Goal: Information Seeking & Learning: Understand process/instructions

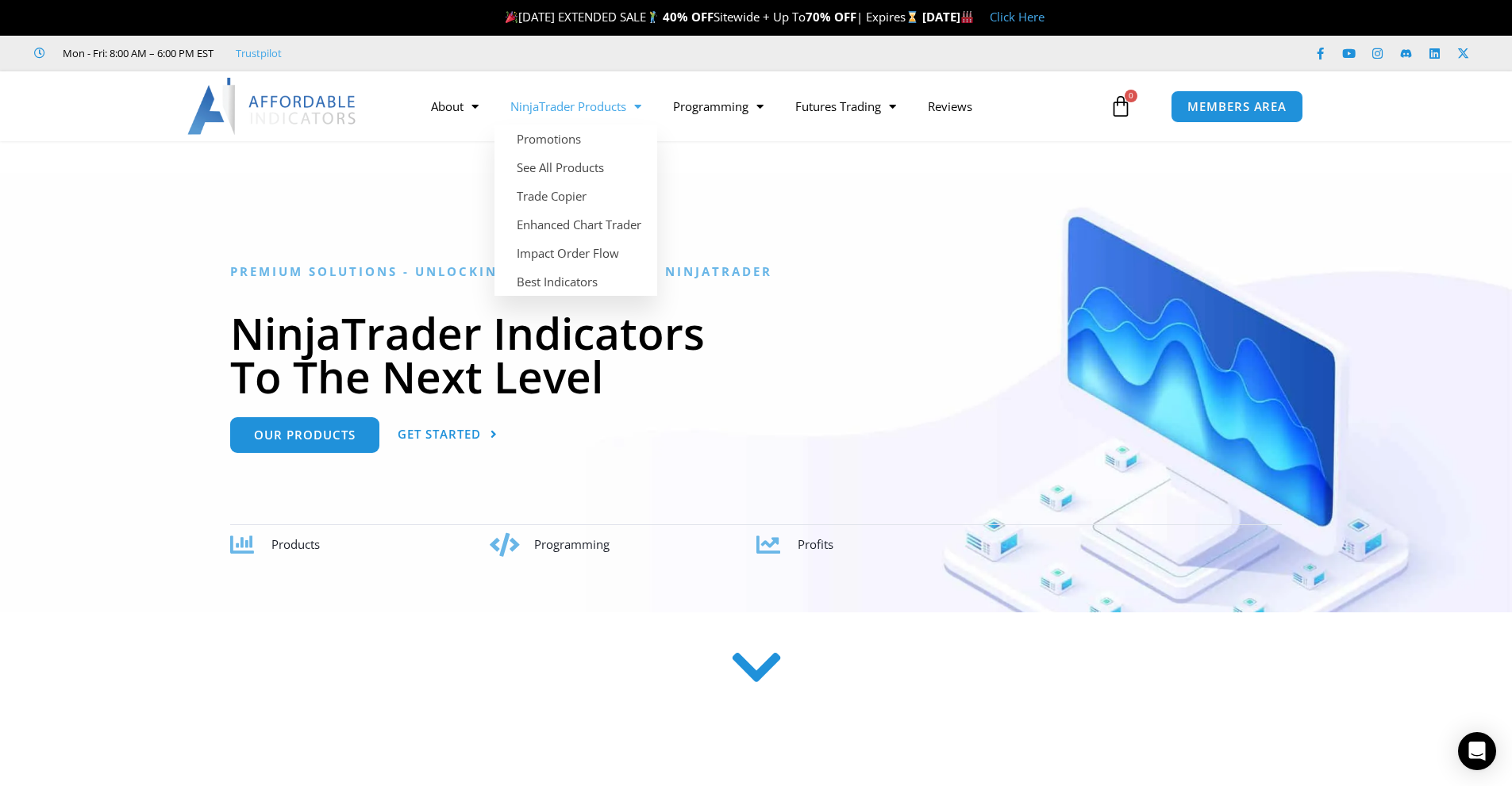
click at [586, 109] on link "NinjaTrader Products" at bounding box center [576, 106] width 162 height 37
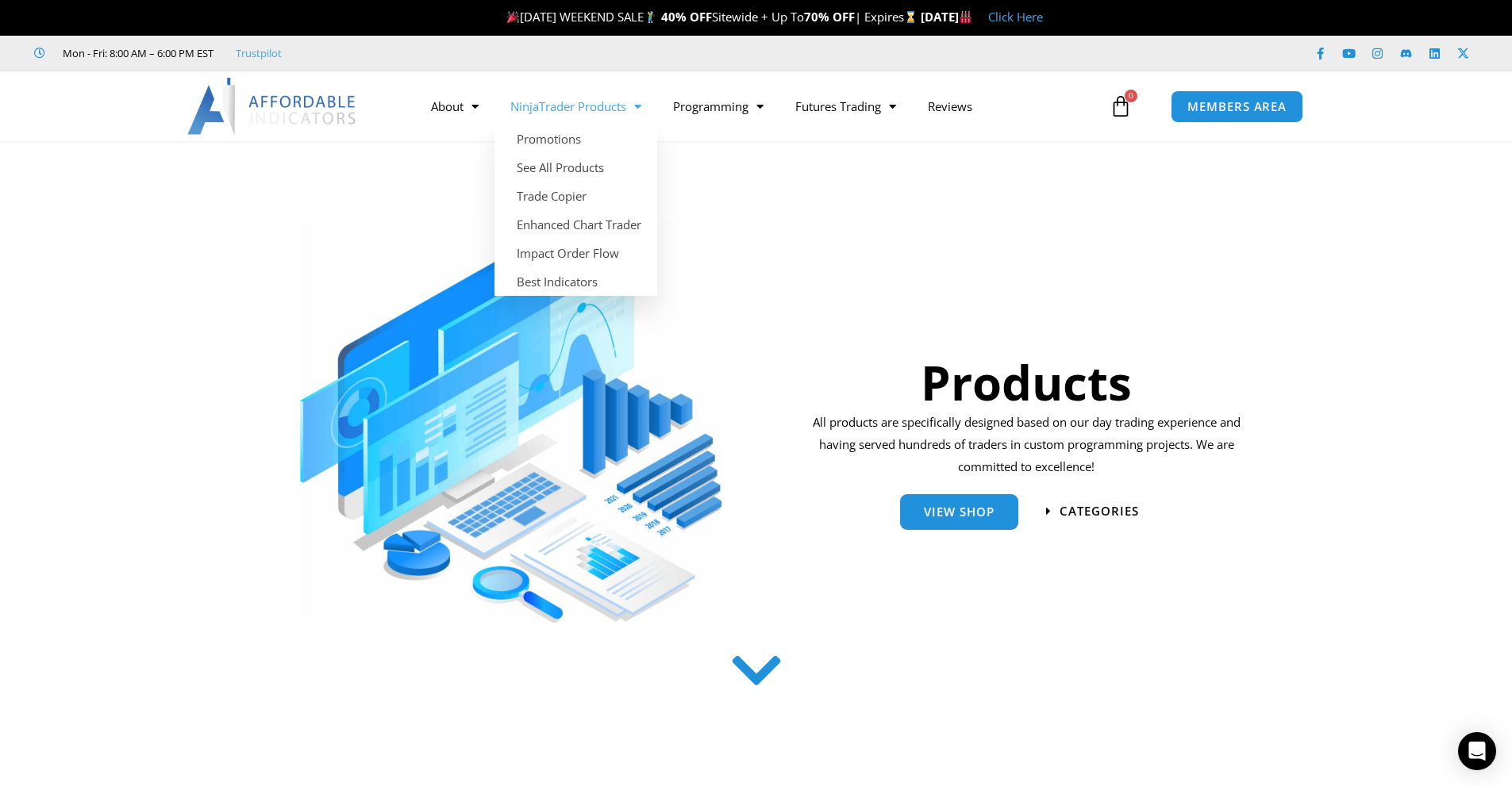
click at [580, 110] on link "NinjaTrader Products" at bounding box center [576, 106] width 162 height 37
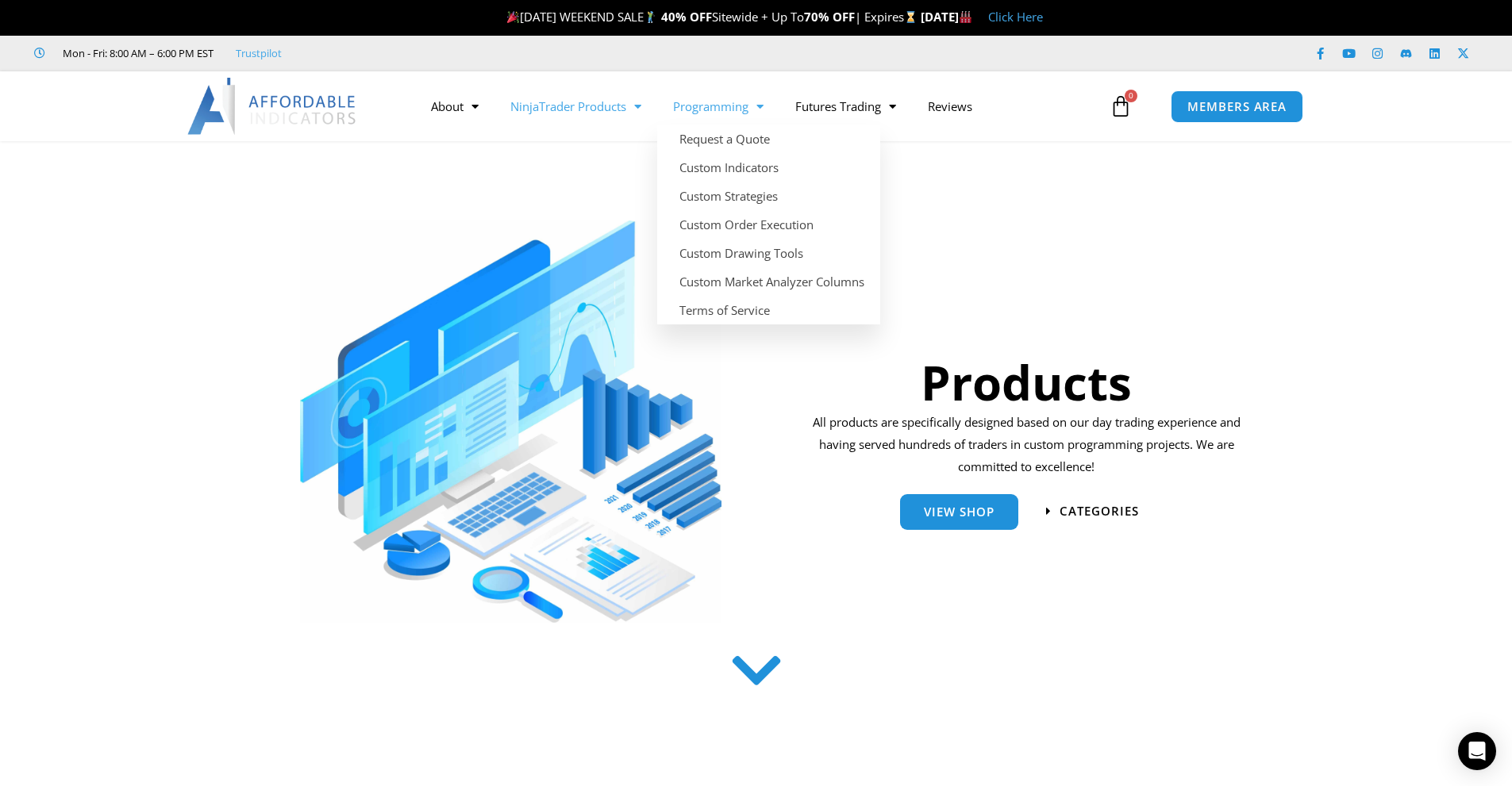
click at [710, 110] on link "Programming" at bounding box center [718, 106] width 122 height 37
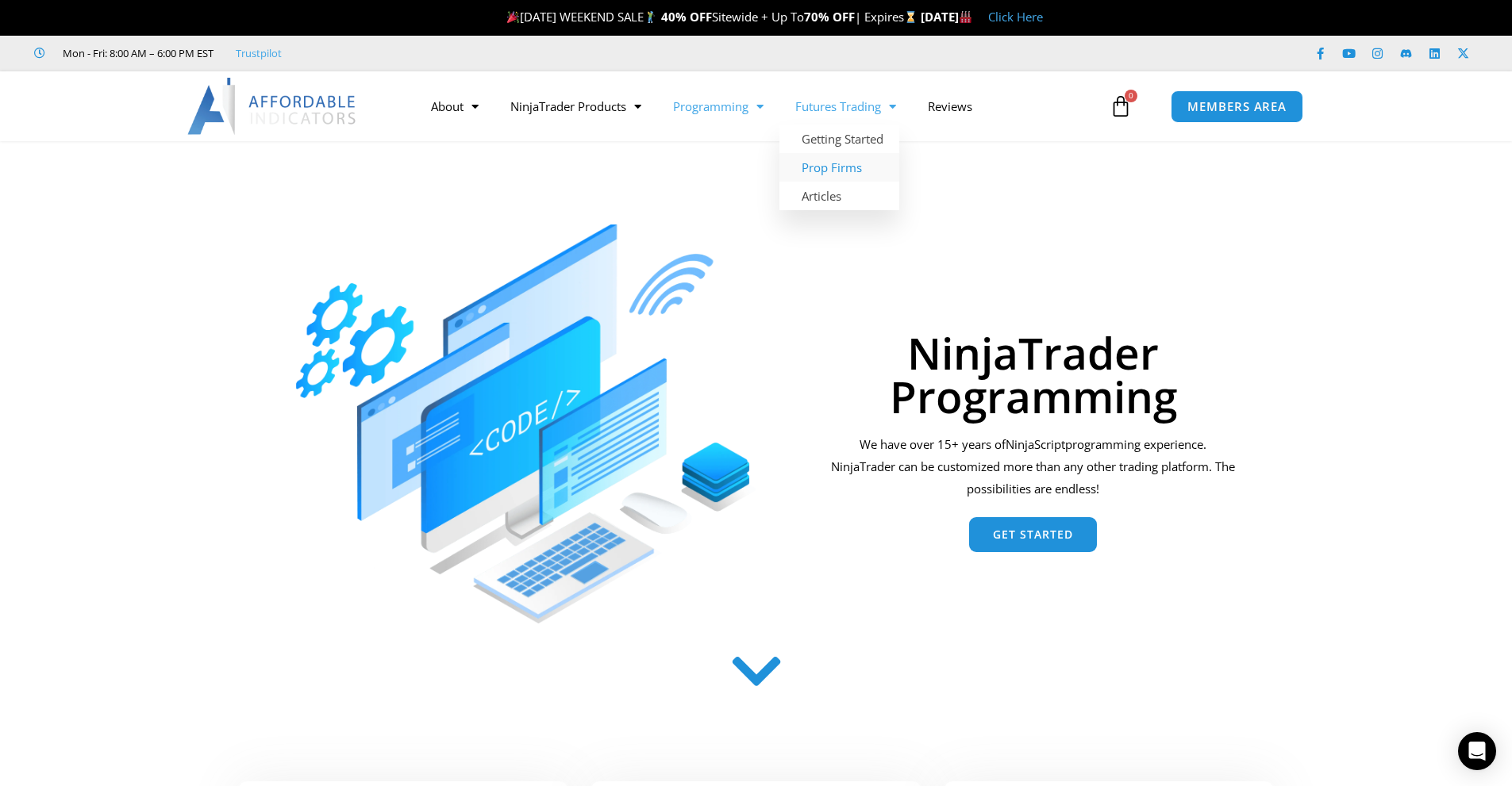
click at [862, 165] on link "Prop Firms" at bounding box center [839, 167] width 120 height 29
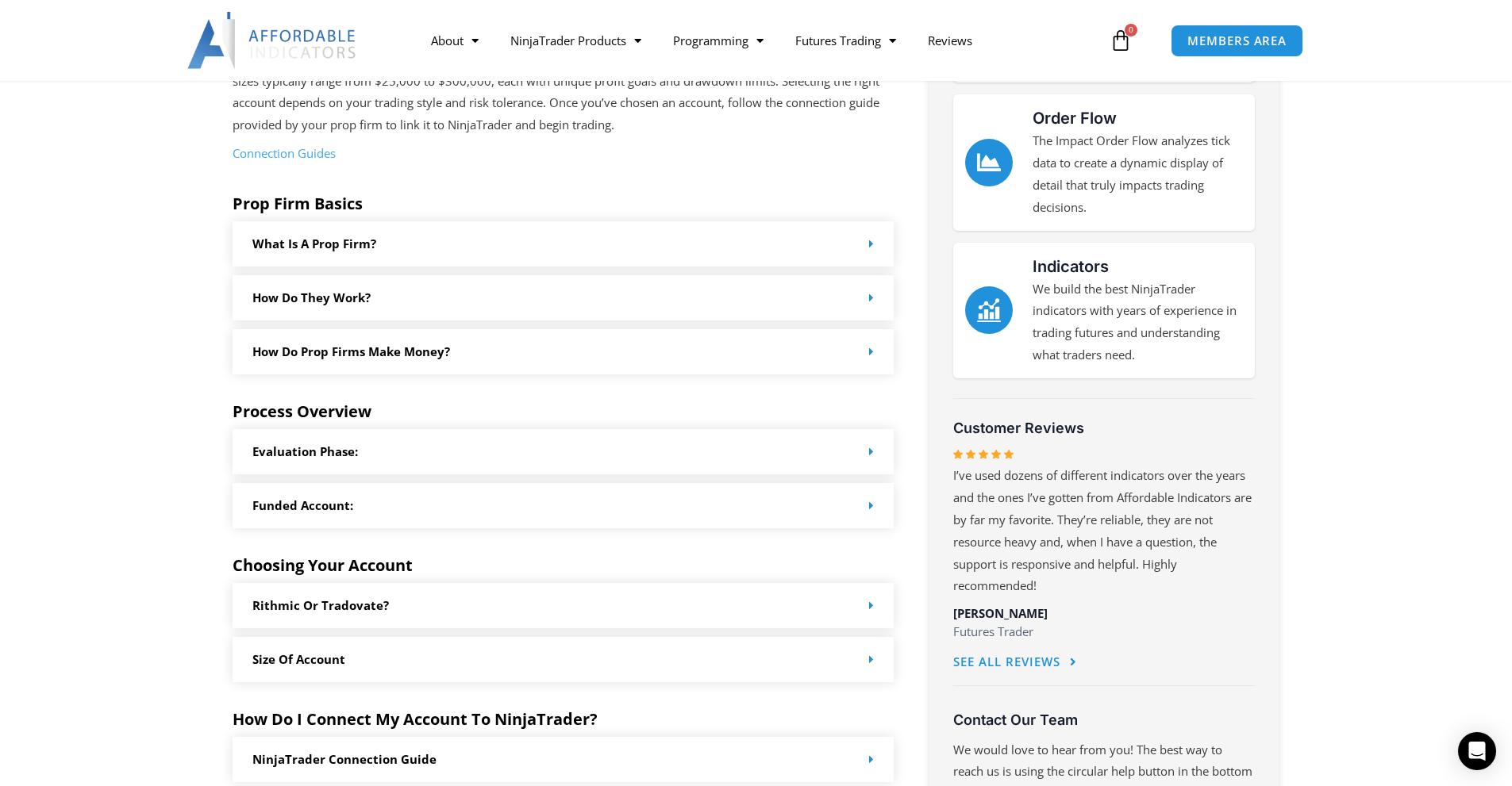
scroll to position [317, 0]
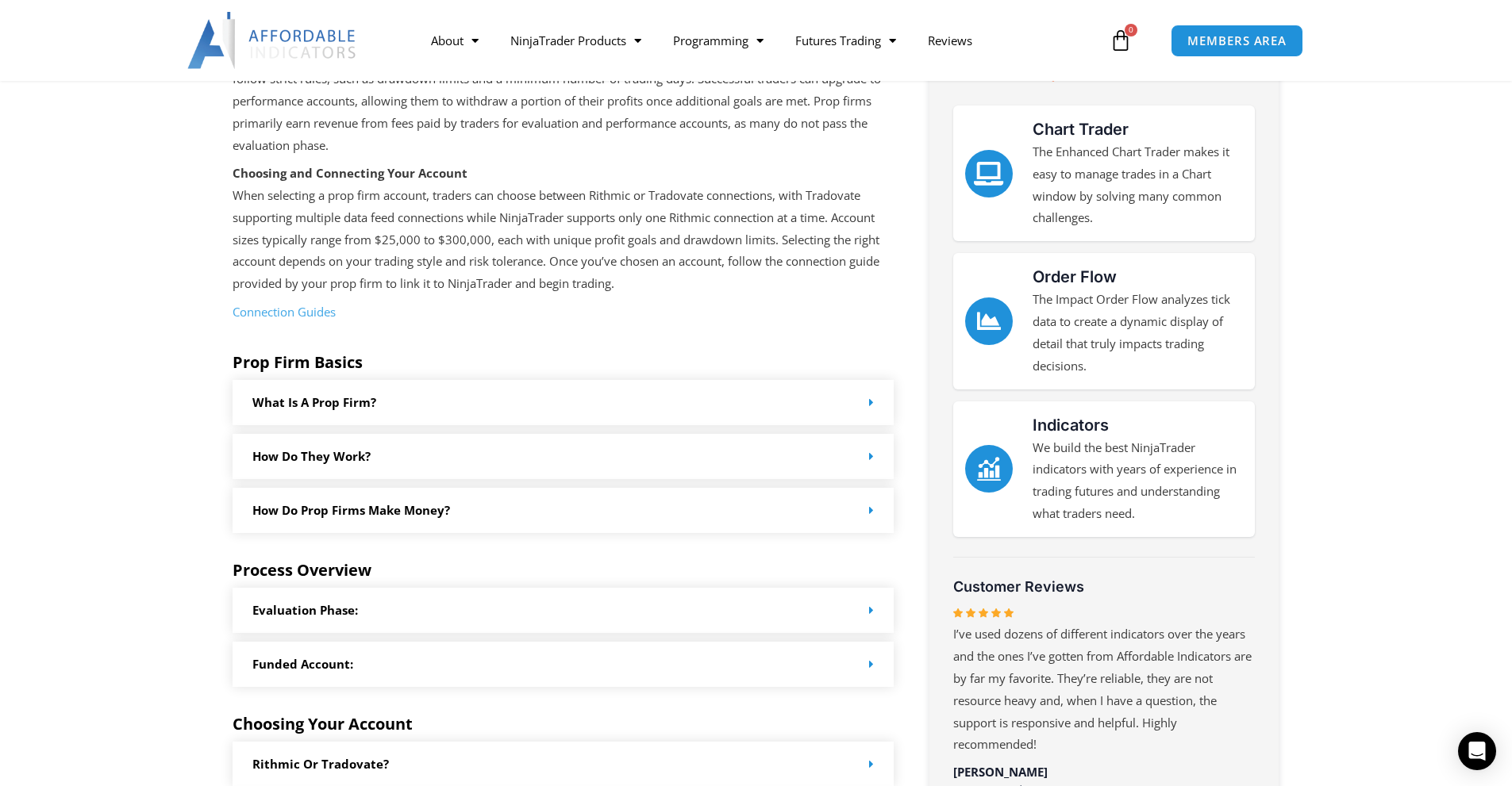
click at [282, 308] on link "Connection Guides" at bounding box center [284, 311] width 103 height 16
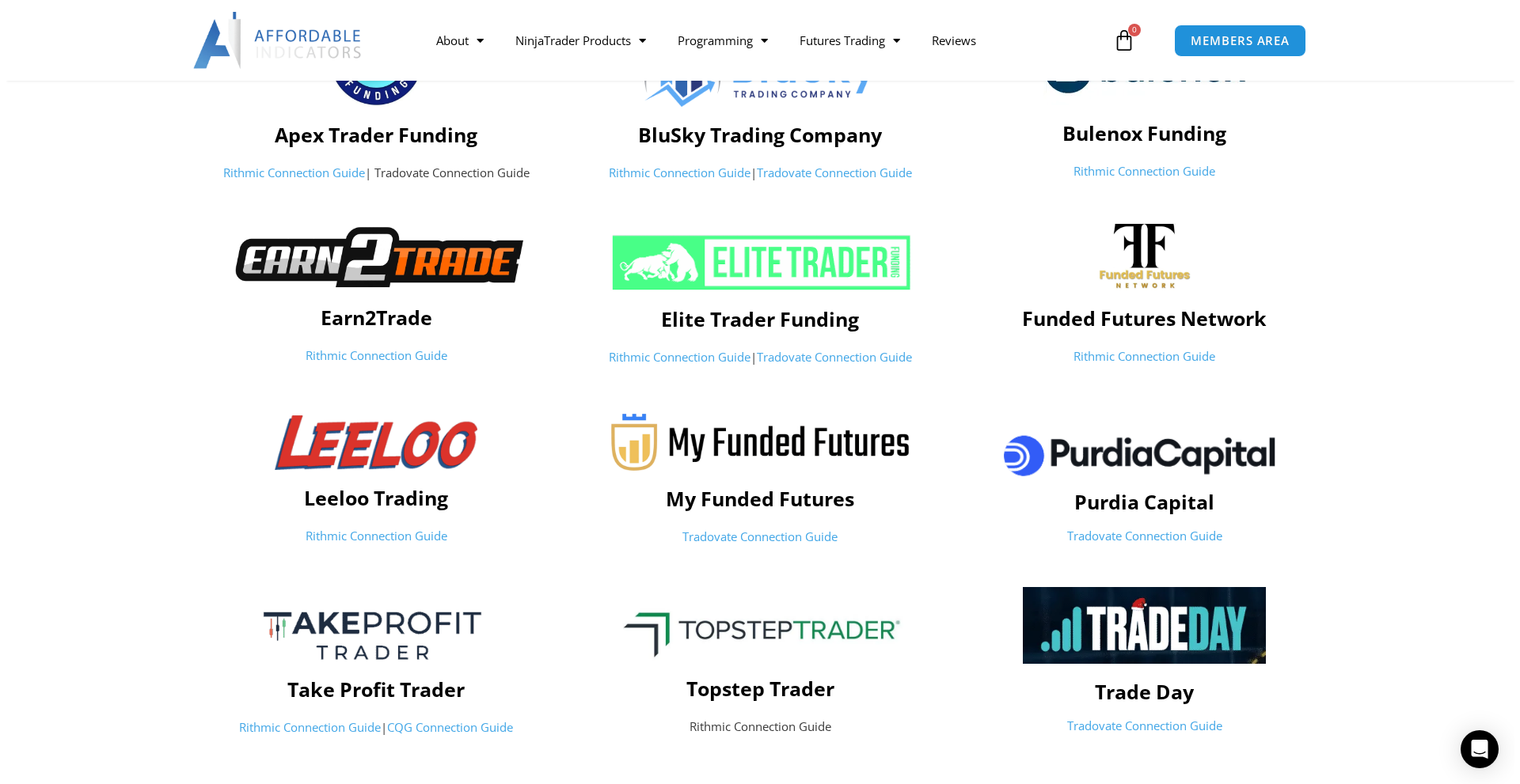
scroll to position [396, 0]
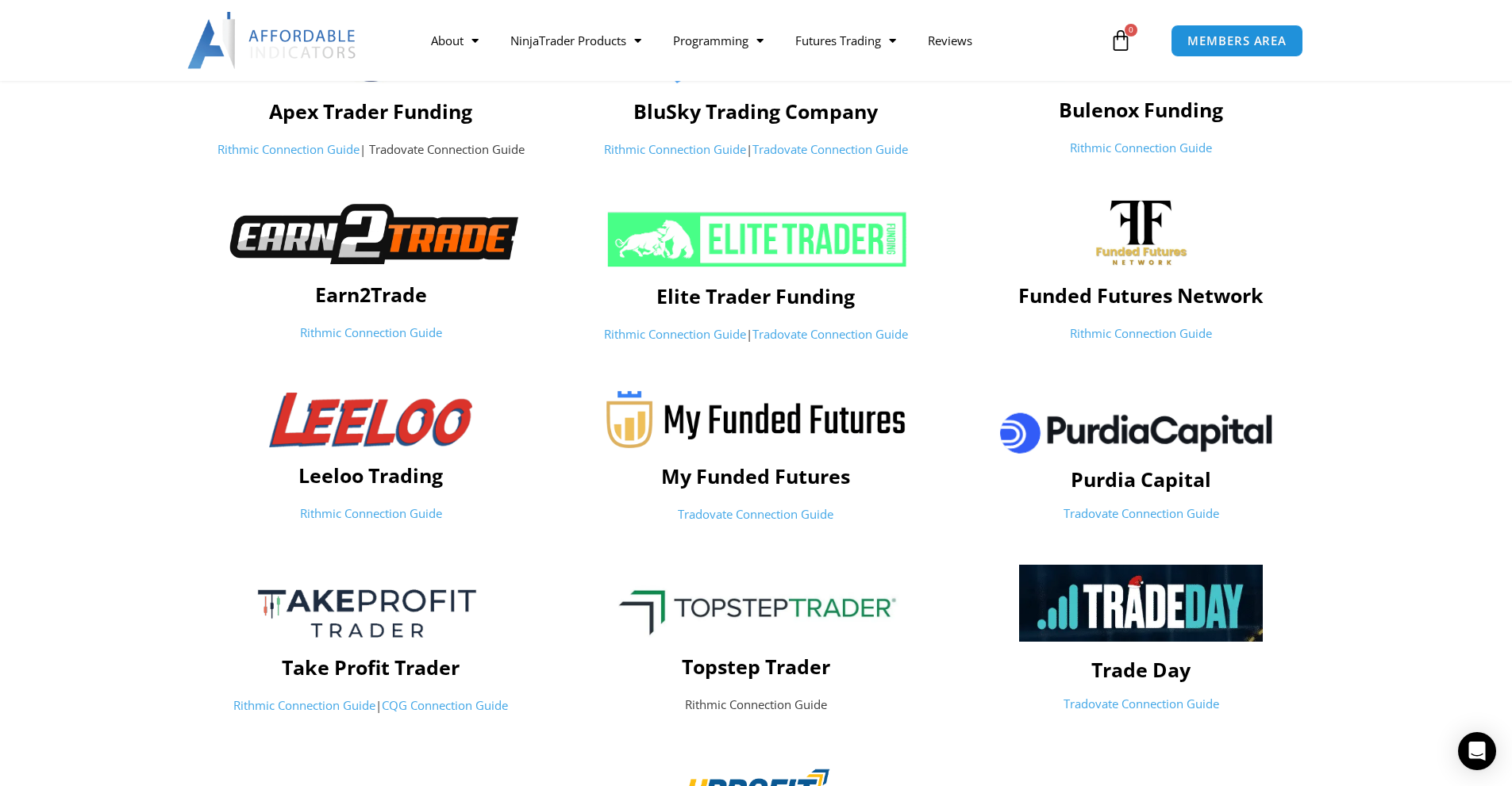
click at [385, 240] on img at bounding box center [371, 233] width 321 height 66
click at [423, 232] on img at bounding box center [371, 233] width 321 height 66
click at [398, 338] on link "Rithmic Connection Guide" at bounding box center [371, 332] width 142 height 16
